Goal: Complete application form

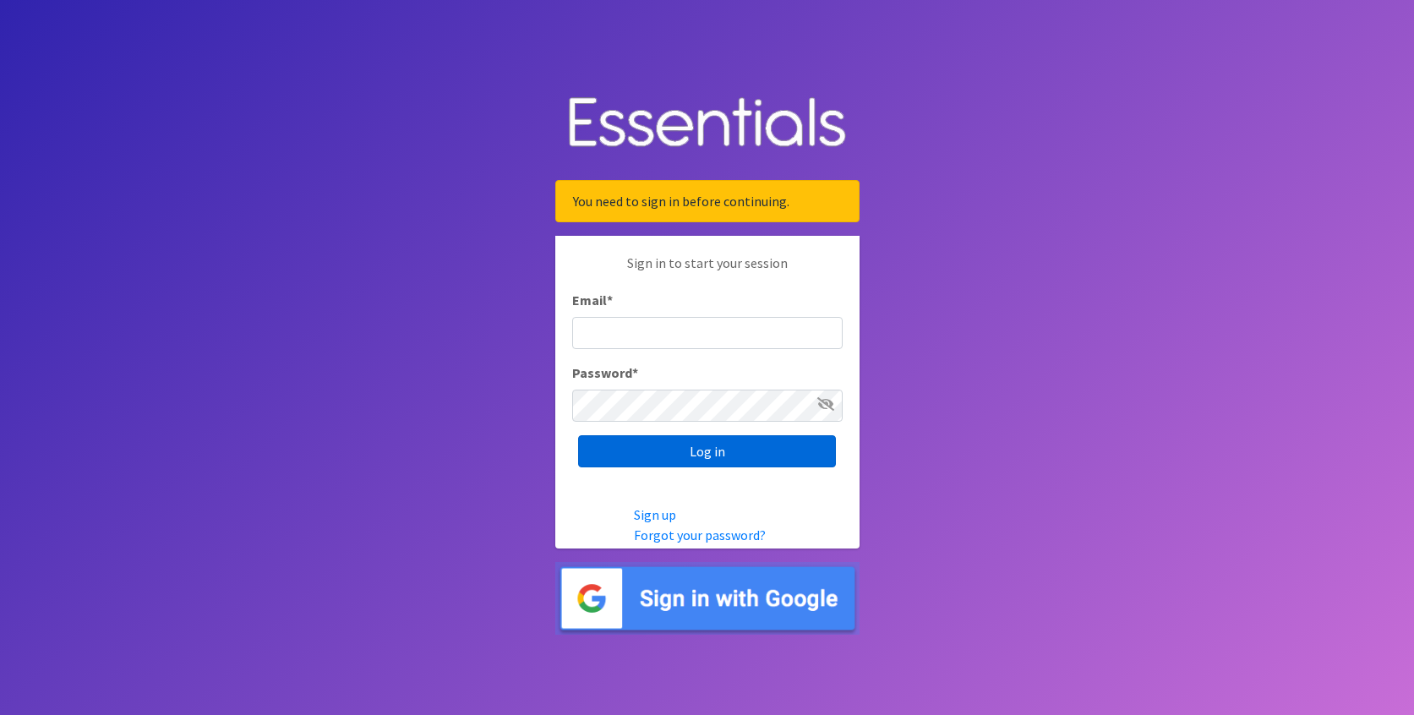
type input "[EMAIL_ADDRESS][DOMAIN_NAME]"
click at [626, 454] on input "Log in" at bounding box center [707, 451] width 258 height 32
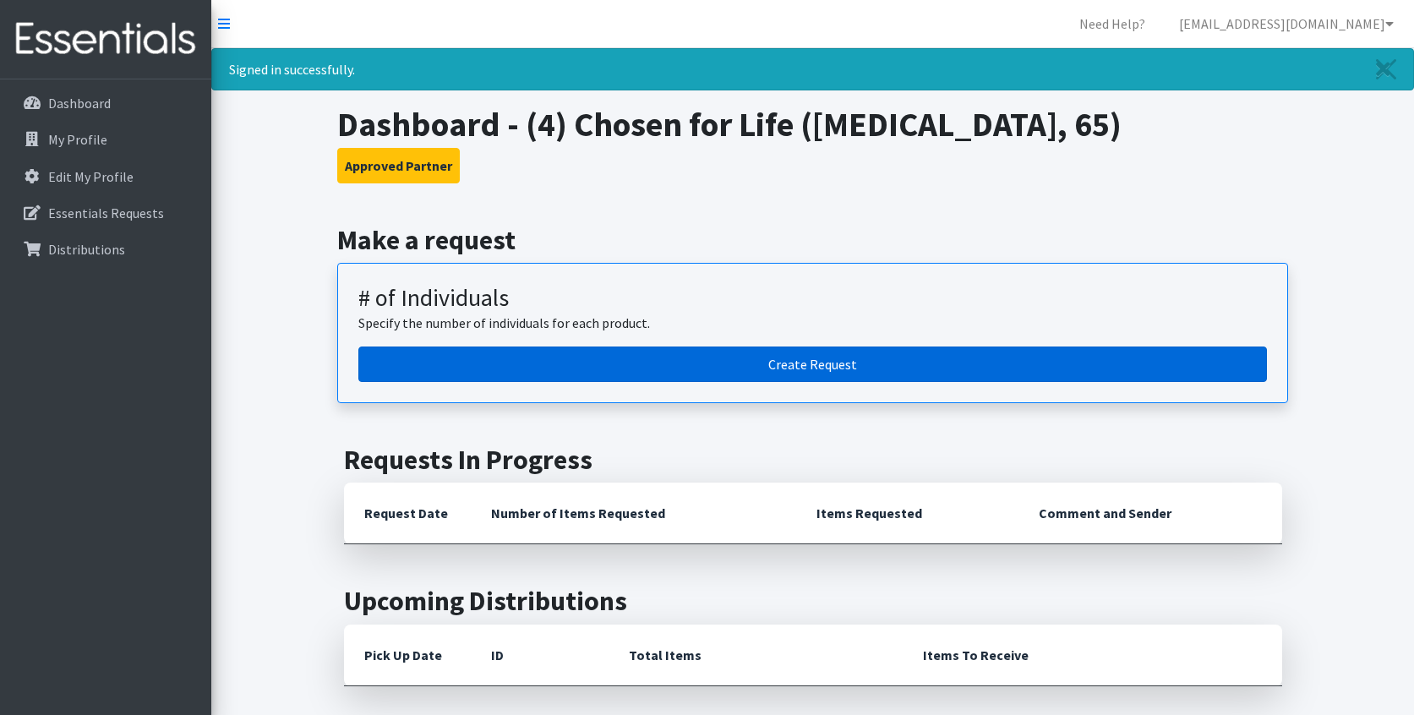
click at [726, 364] on link "Create Request" at bounding box center [812, 365] width 909 height 36
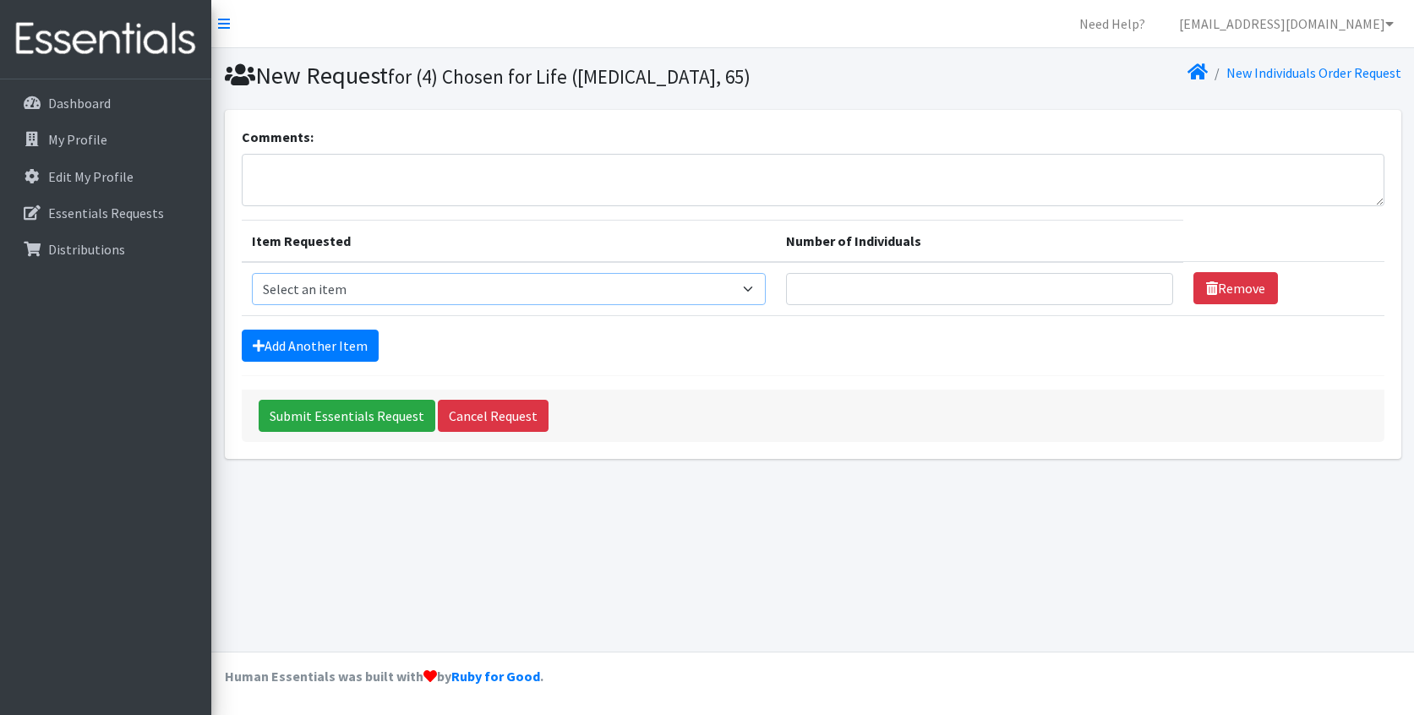
click at [604, 285] on select "Select an item A: Babies - Size 0 (Preemie) A: Babies - Size 01 (newborn) A: Ba…" at bounding box center [509, 289] width 515 height 32
select select "5614"
click at [252, 273] on select "Select an item A: Babies - Size 0 (Preemie) A: Babies - Size 01 (newborn) A: Ba…" at bounding box center [509, 289] width 515 height 32
click at [331, 338] on link "Add Another Item" at bounding box center [310, 346] width 137 height 32
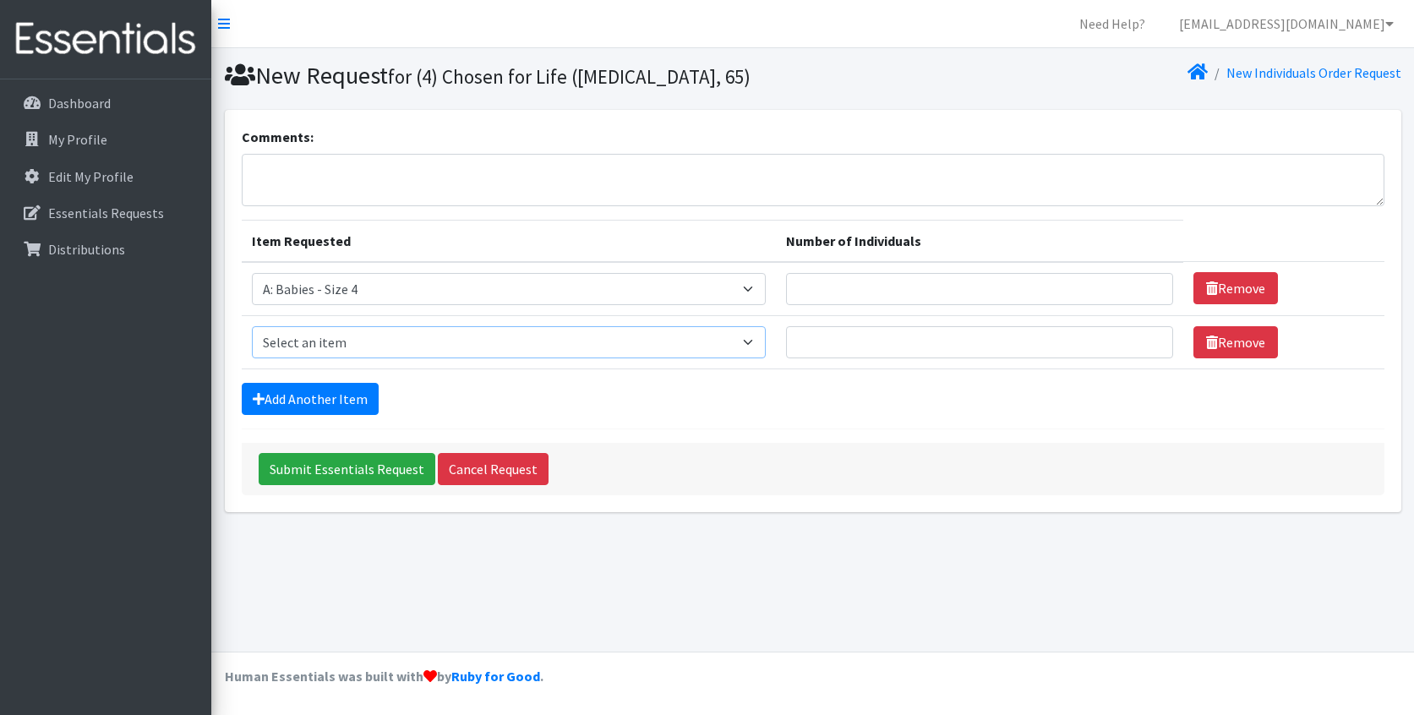
click at [341, 347] on select "Select an item A: Babies - Size 0 (Preemie) A: Babies - Size 01 (newborn) A: Ba…" at bounding box center [509, 342] width 515 height 32
select select "5616"
click at [252, 326] on select "Select an item A: Babies - Size 0 (Preemie) A: Babies - Size 01 (newborn) A: Ba…" at bounding box center [509, 342] width 515 height 32
click at [338, 397] on link "Add Another Item" at bounding box center [310, 399] width 137 height 32
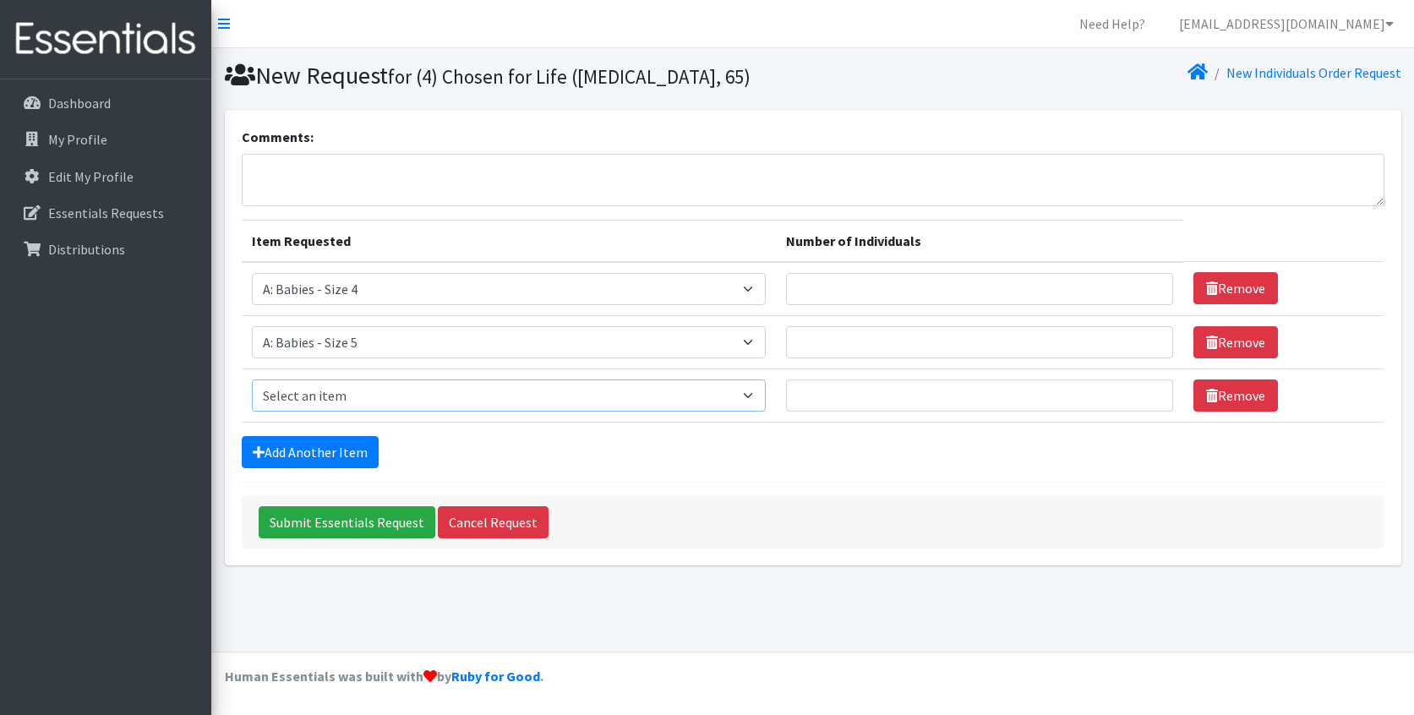
click at [341, 402] on select "Select an item A: Babies - Size 0 (Preemie) A: Babies - Size 01 (newborn) A: Ba…" at bounding box center [509, 396] width 515 height 32
select select "5617"
click at [252, 380] on select "Select an item A: Babies - Size 0 (Preemie) A: Babies - Size 01 (newborn) A: Ba…" at bounding box center [509, 396] width 515 height 32
click at [326, 446] on link "Add Another Item" at bounding box center [310, 452] width 137 height 32
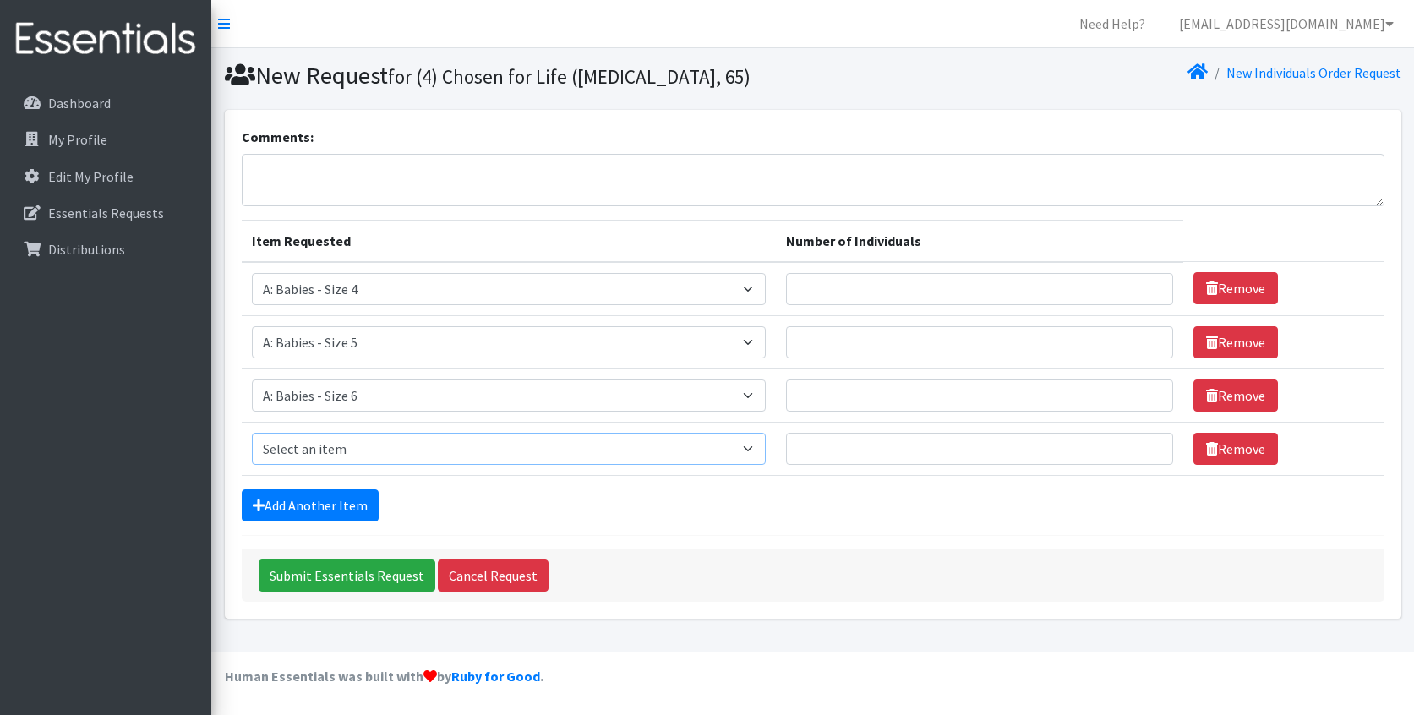
click at [329, 448] on select "Select an item A: Babies - Size 0 (Preemie) A: Babies - Size 01 (newborn) A: Ba…" at bounding box center [509, 449] width 515 height 32
select select "5597"
click at [252, 433] on select "Select an item A: Babies - Size 0 (Preemie) A: Babies - Size 01 (newborn) A: Ba…" at bounding box center [509, 449] width 515 height 32
click at [331, 512] on link "Add Another Item" at bounding box center [310, 505] width 137 height 32
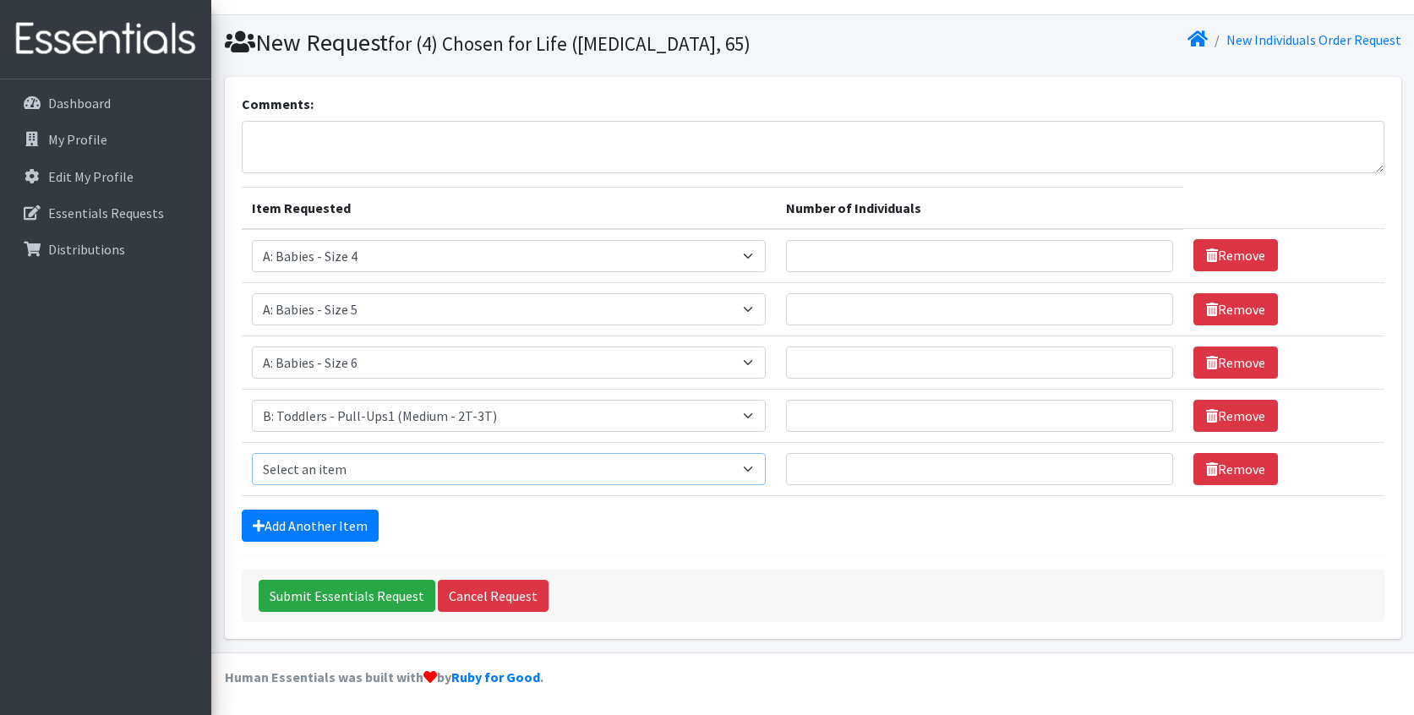
click at [336, 462] on select "Select an item A: Babies - Size 0 (Preemie) A: Babies - Size 01 (newborn) A: Ba…" at bounding box center [509, 469] width 515 height 32
select select "5598"
click at [252, 453] on select "Select an item A: Babies - Size 0 (Preemie) A: Babies - Size 01 (newborn) A: Ba…" at bounding box center [509, 469] width 515 height 32
click at [338, 526] on link "Add Another Item" at bounding box center [310, 526] width 137 height 32
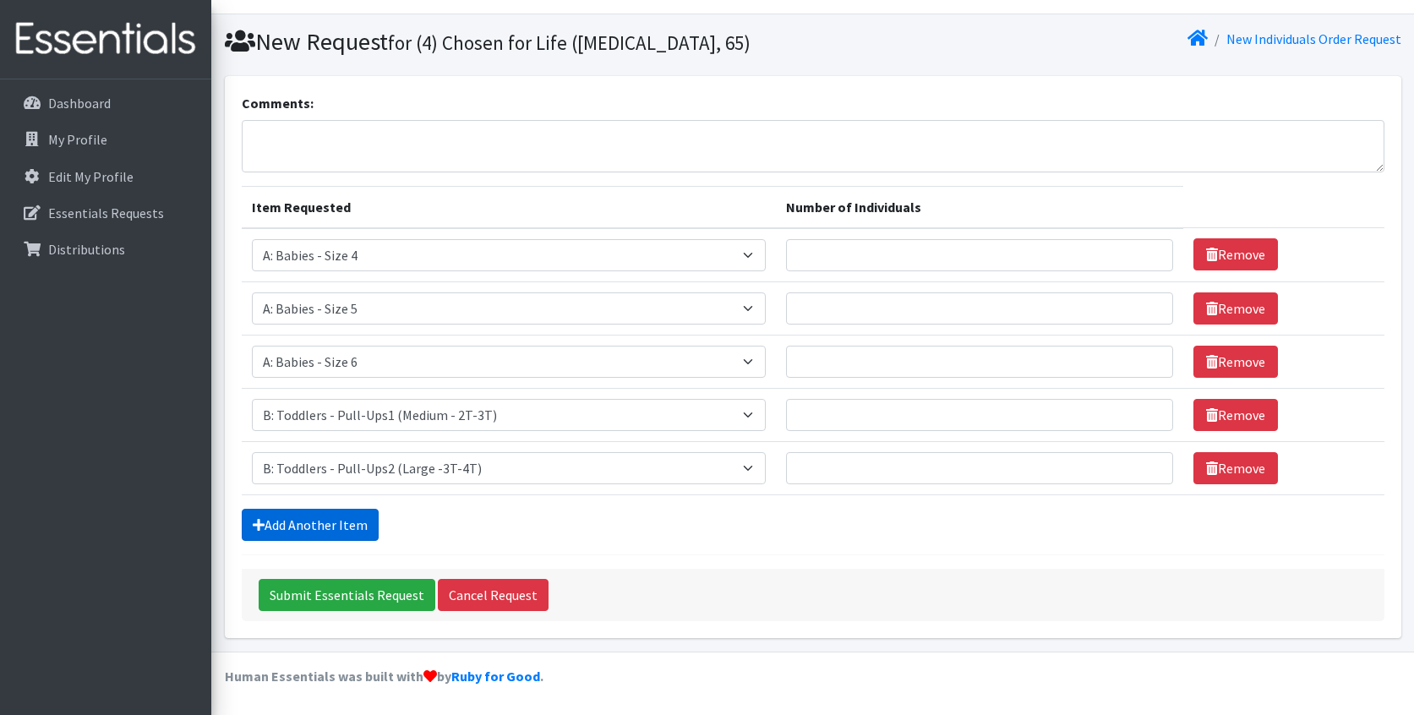
scroll to position [86, 0]
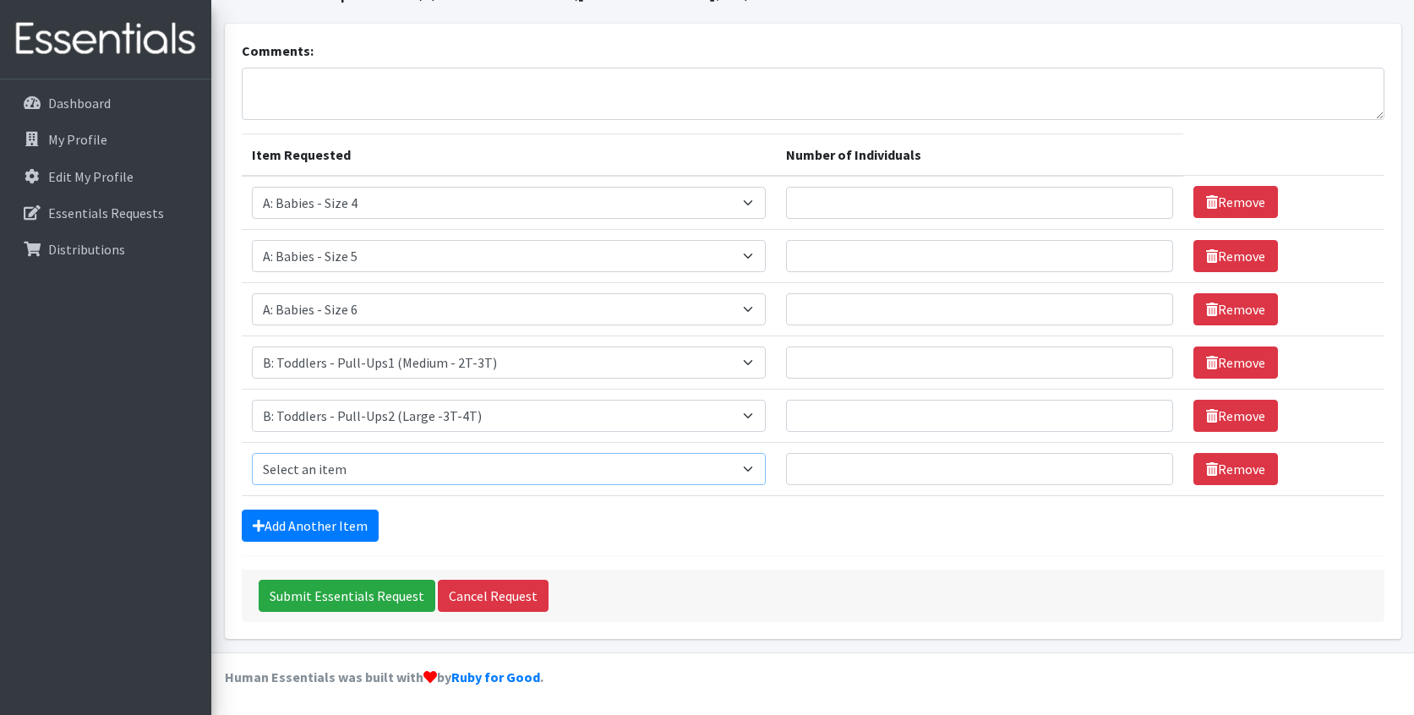
click at [383, 464] on select "Select an item A: Babies - Size 0 (Preemie) A: Babies - Size 01 (newborn) A: Ba…" at bounding box center [509, 469] width 515 height 32
select select "5599"
click at [252, 453] on select "Select an item A: Babies - Size 0 (Preemie) A: Babies - Size 01 (newborn) A: Ba…" at bounding box center [509, 469] width 515 height 32
click at [905, 205] on input "Number of Individuals" at bounding box center [979, 203] width 386 height 32
type input "10"
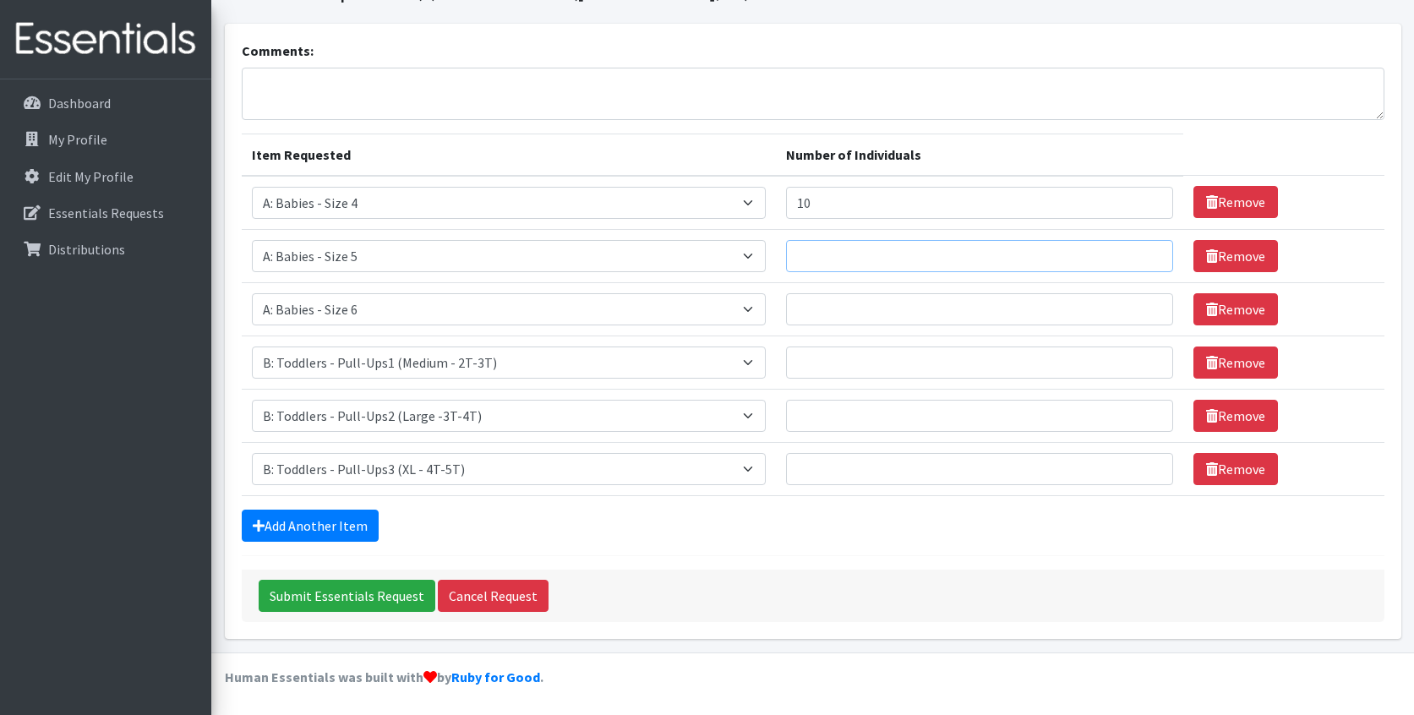
click at [910, 249] on input "Number of Individuals" at bounding box center [979, 256] width 386 height 32
type input "10"
click at [907, 311] on input "Number of Individuals" at bounding box center [979, 309] width 386 height 32
type input "15"
click at [908, 364] on input "Number of Individuals" at bounding box center [979, 363] width 386 height 32
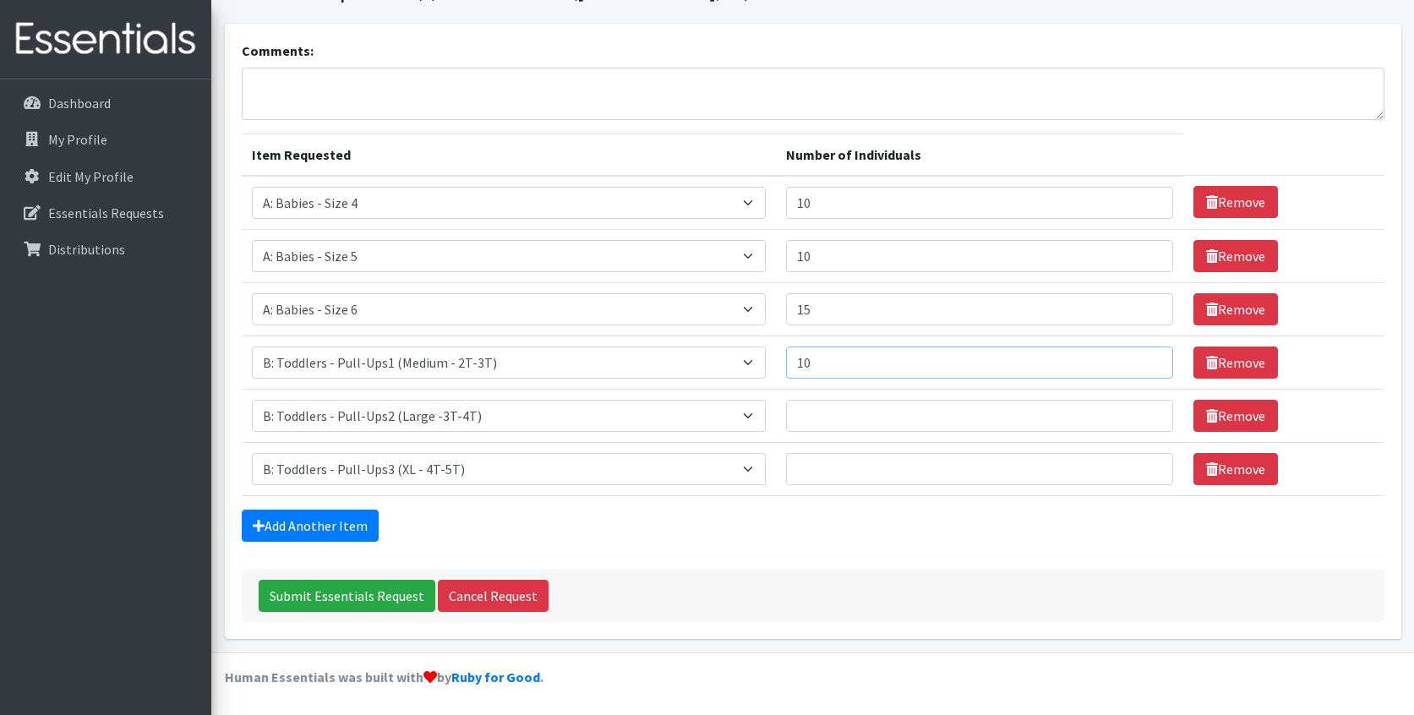
type input "10"
click at [907, 416] on input "Number of Individuals" at bounding box center [979, 416] width 386 height 32
type input "10"
click at [890, 464] on input "Number of Individuals" at bounding box center [979, 469] width 386 height 32
type input "10"
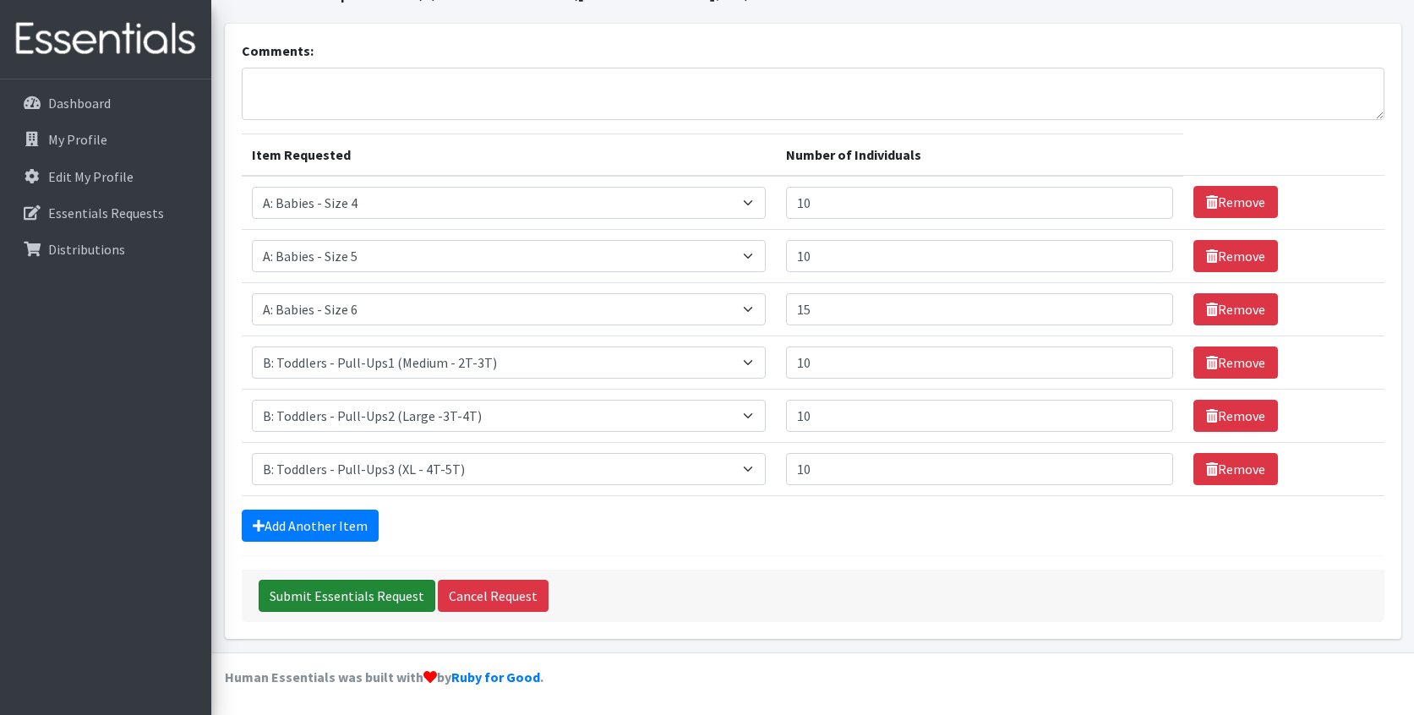
click at [375, 595] on input "Submit Essentials Request" at bounding box center [347, 596] width 177 height 32
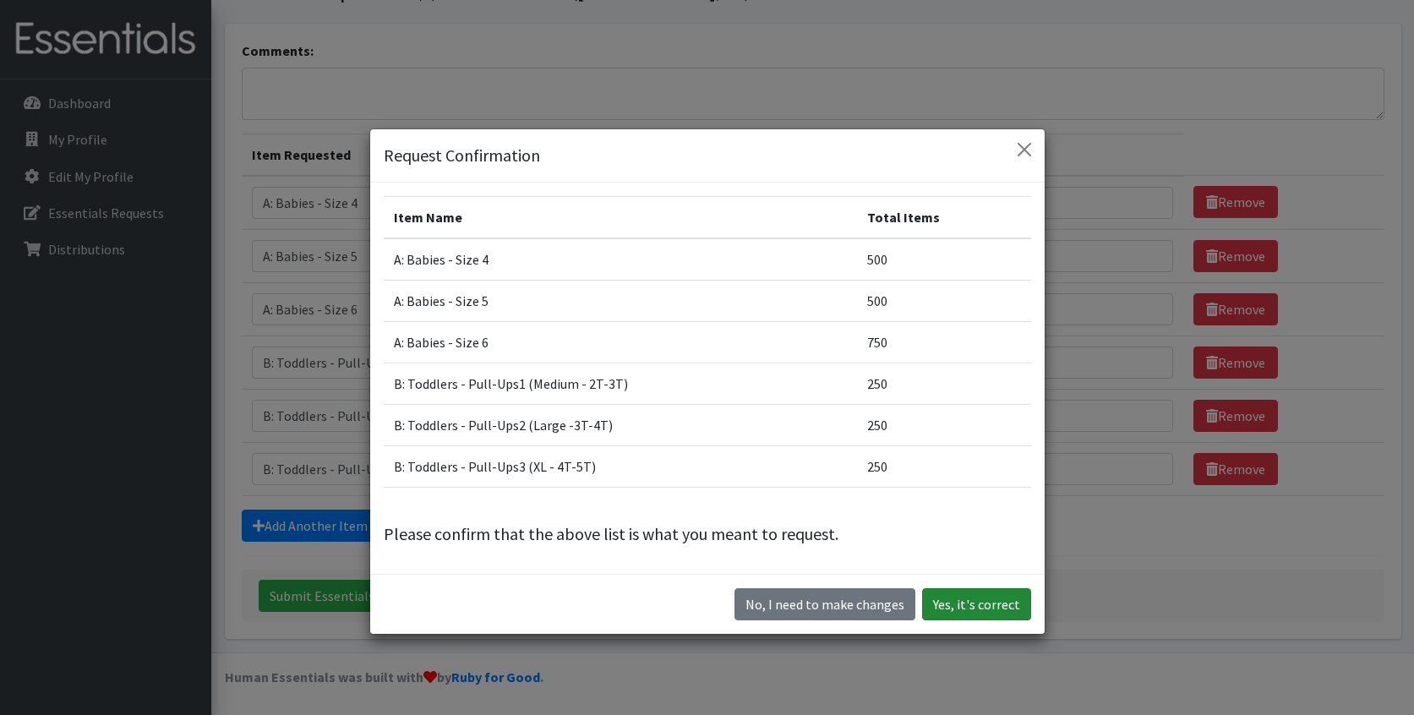
click at [977, 603] on button "Yes, it's correct" at bounding box center [976, 604] width 109 height 32
